Goal: Information Seeking & Learning: Learn about a topic

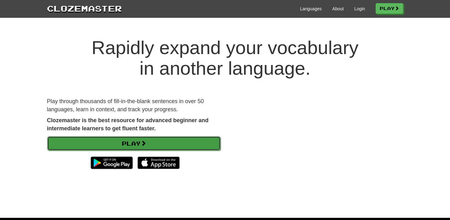
click at [183, 137] on link "Play" at bounding box center [133, 143] width 173 height 14
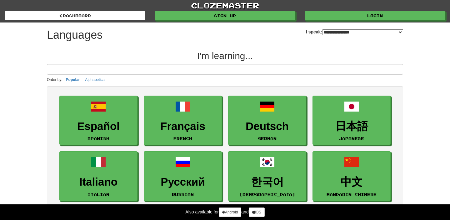
select select "*******"
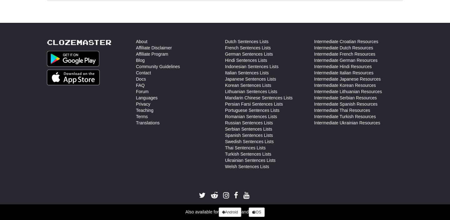
scroll to position [128, 0]
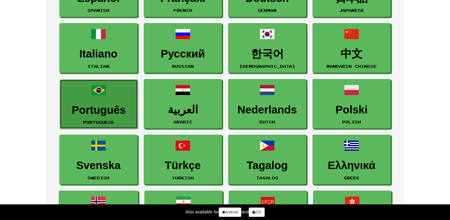
click at [106, 102] on link "Português Portuguese" at bounding box center [99, 104] width 78 height 50
